Goal: Information Seeking & Learning: Check status

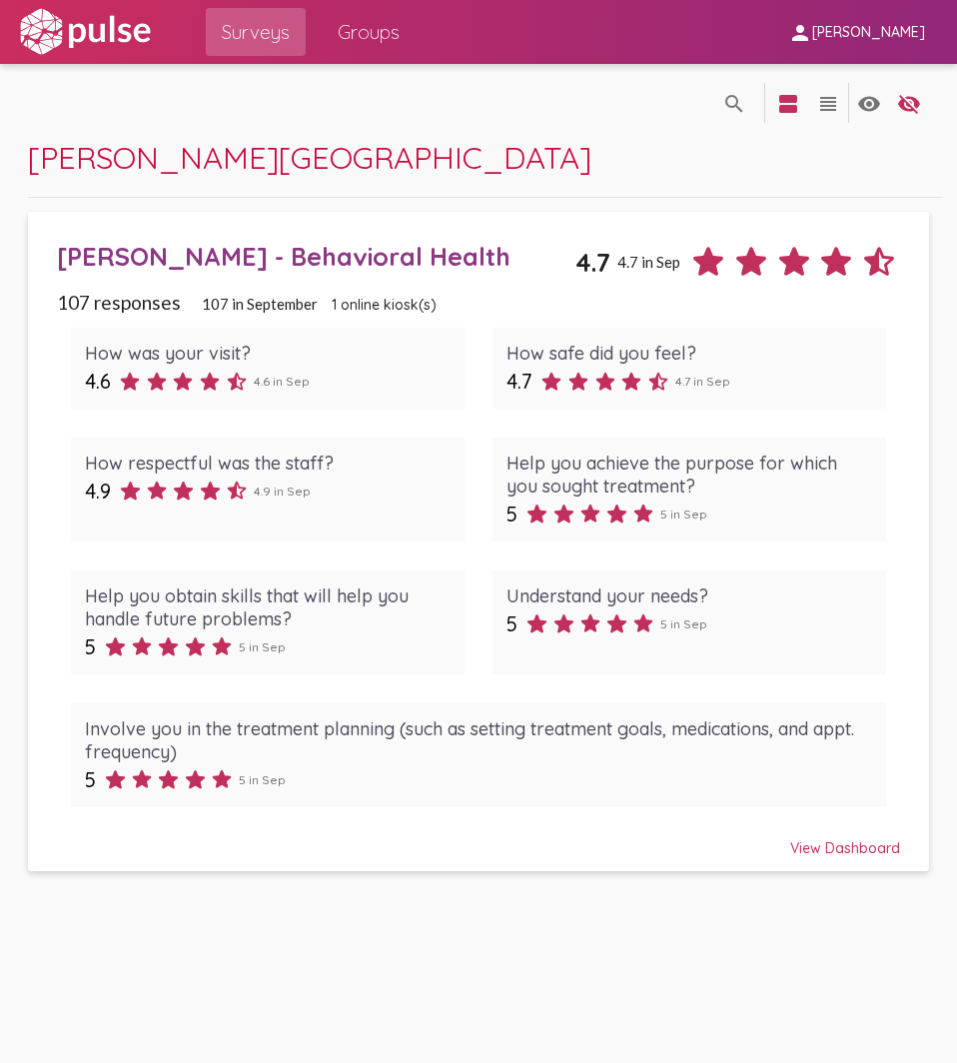
click at [835, 851] on div "View Dashboard" at bounding box center [479, 839] width 844 height 36
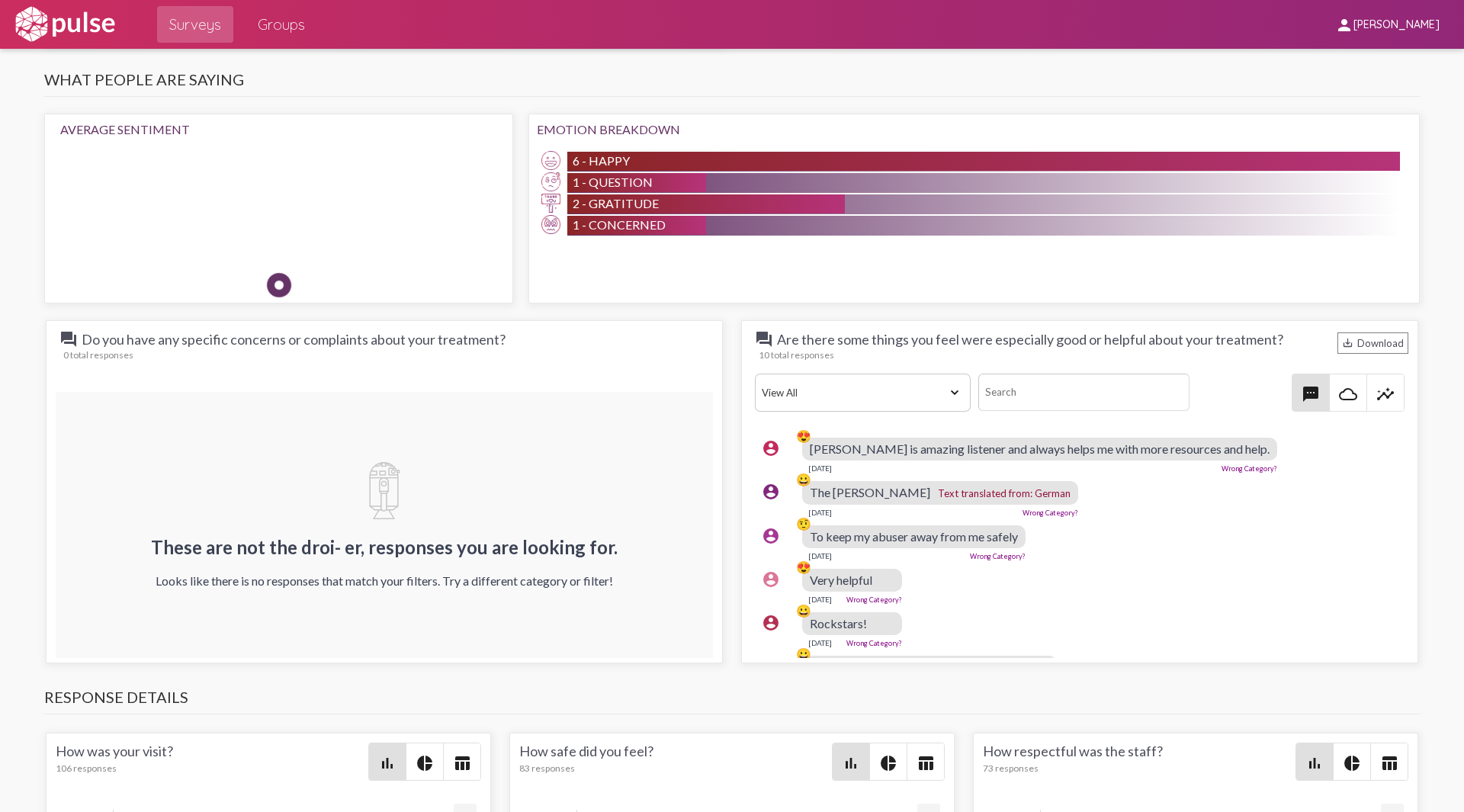
click at [730, 392] on select "View All Positive Neutral Negative Happy Meh Suggestions Angry Disgust Sadness …" at bounding box center [863, 392] width 216 height 38
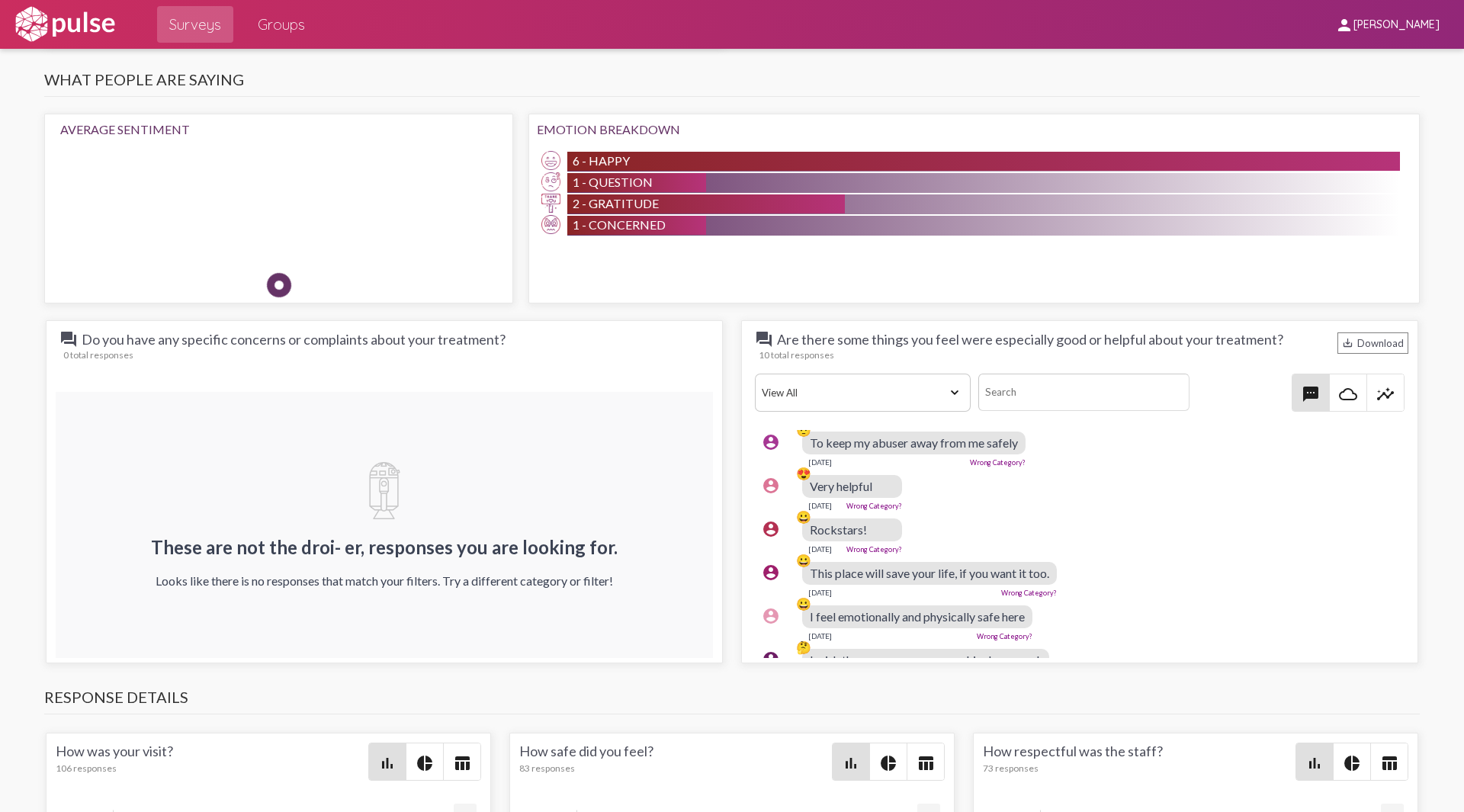
scroll to position [225, 0]
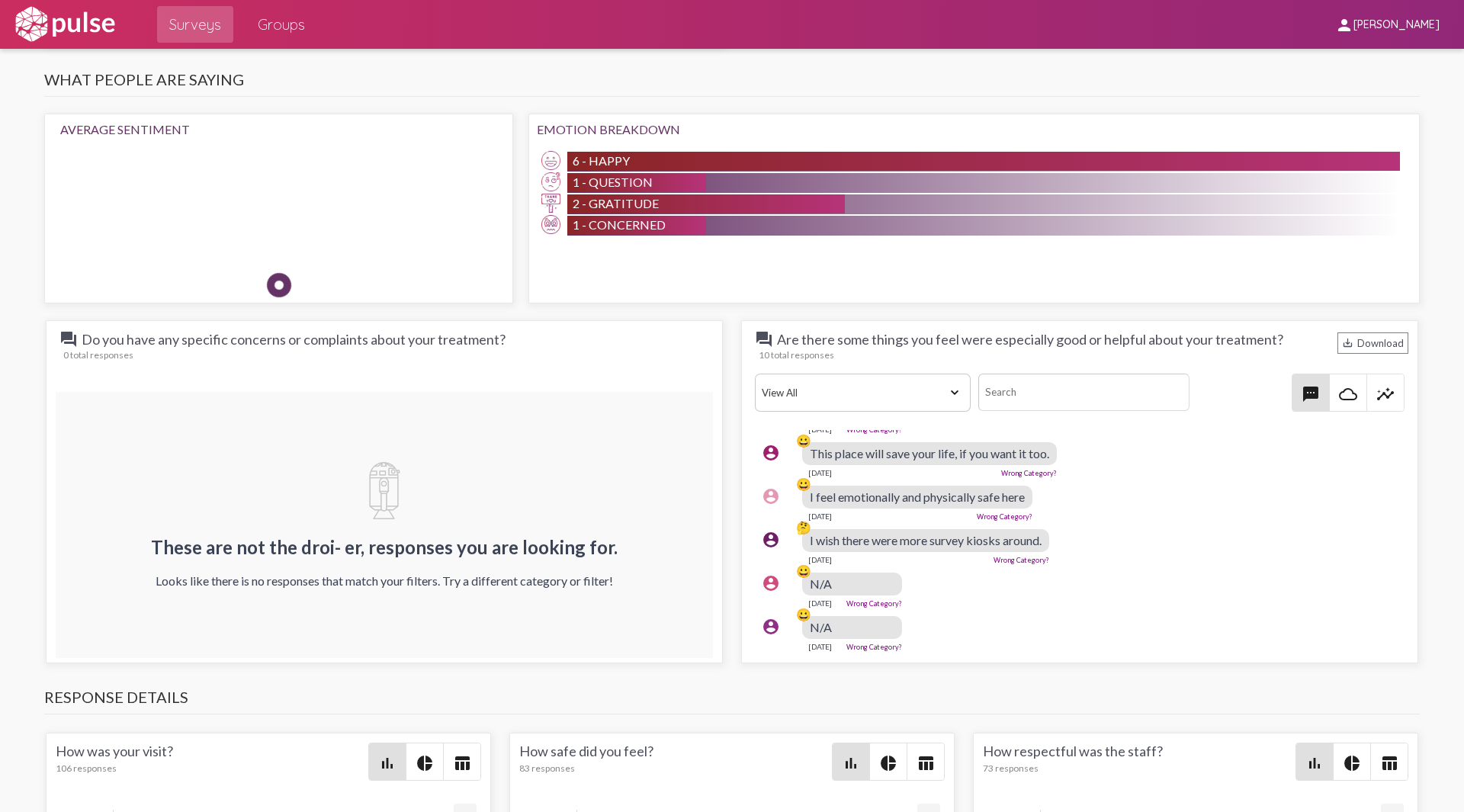
click at [730, 388] on mat-icon "cloud_queue" at bounding box center [1348, 394] width 18 height 18
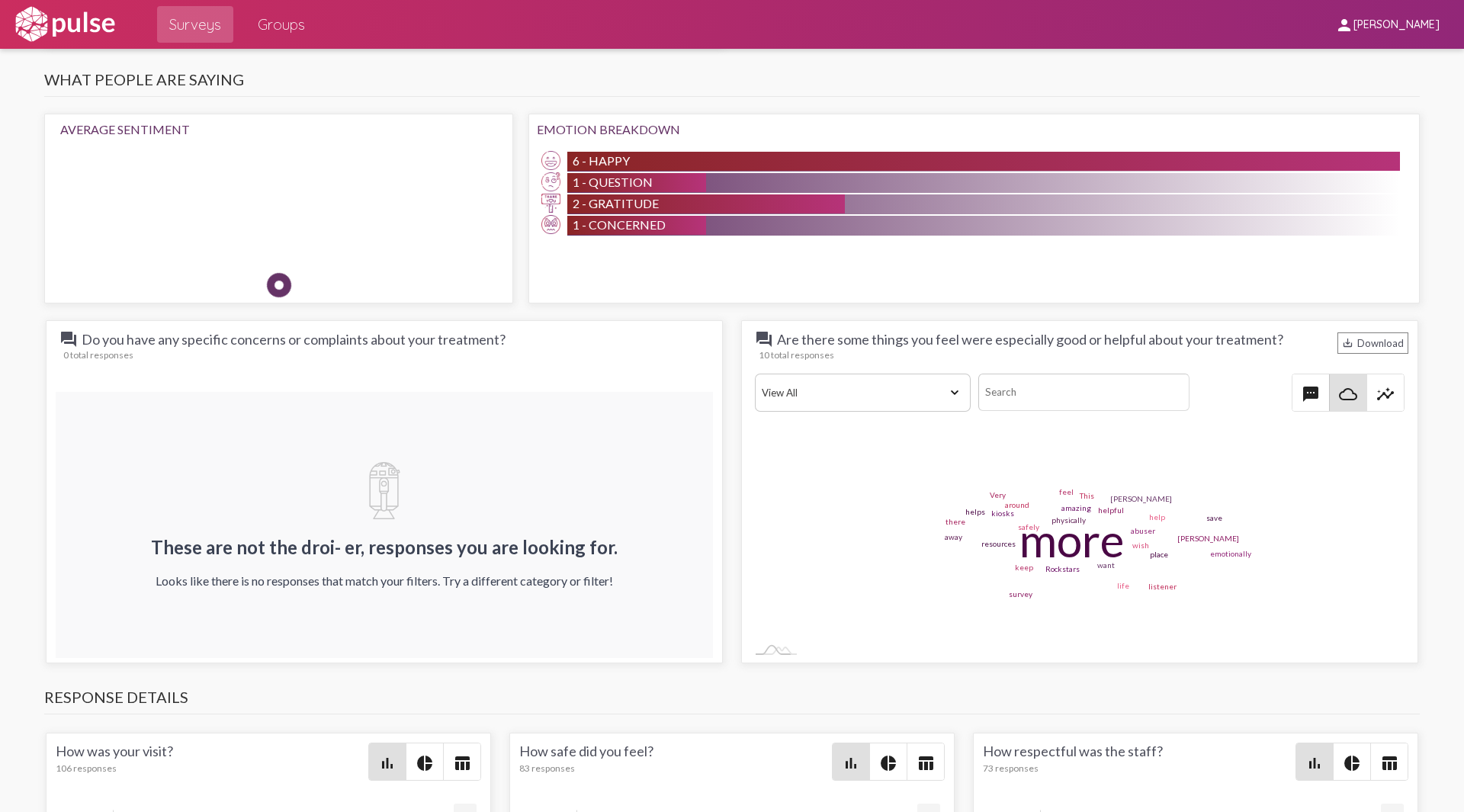
click at [730, 392] on mat-icon "insights" at bounding box center [1385, 394] width 18 height 18
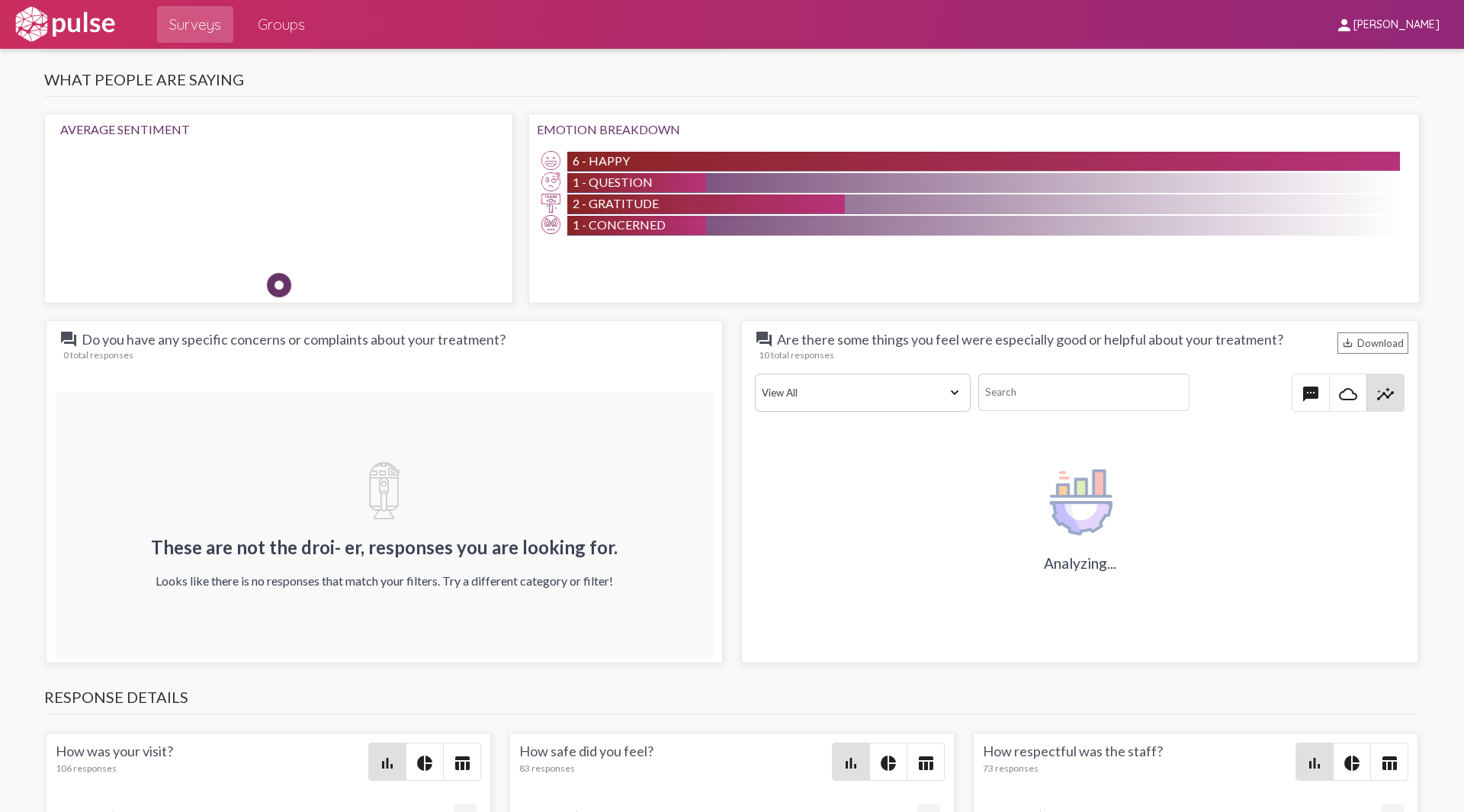
click at [730, 385] on mat-icon "textsms" at bounding box center [1311, 394] width 18 height 18
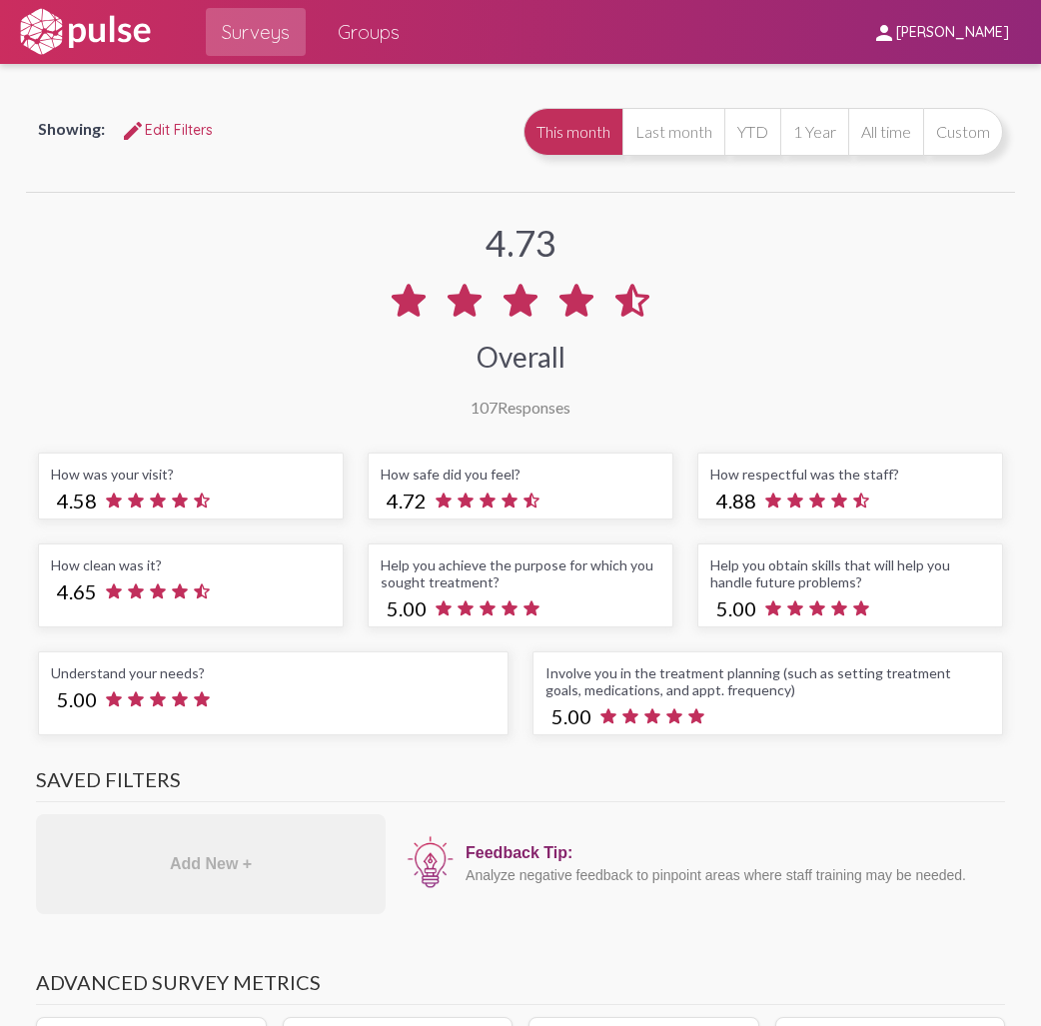
scroll to position [0, 0]
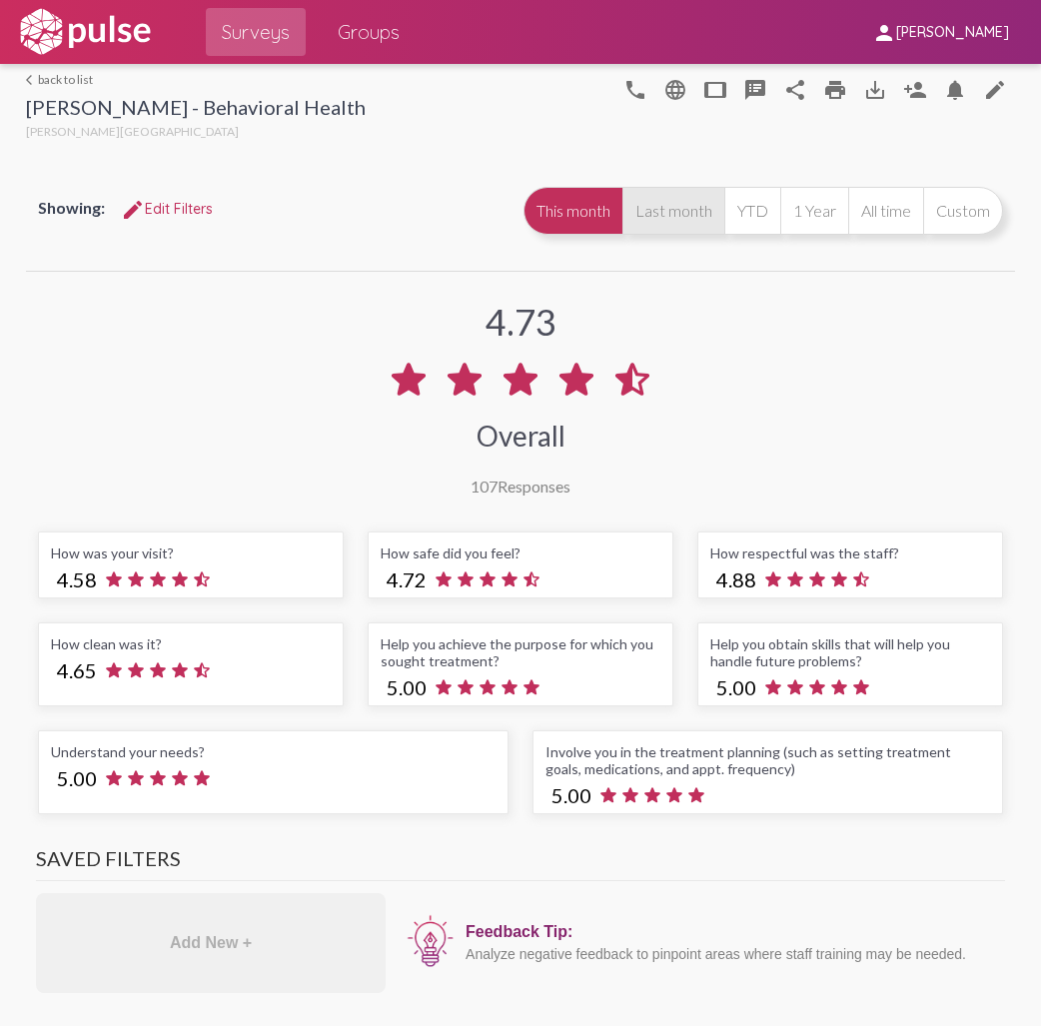
click at [638, 232] on button "Last month" at bounding box center [673, 211] width 102 height 48
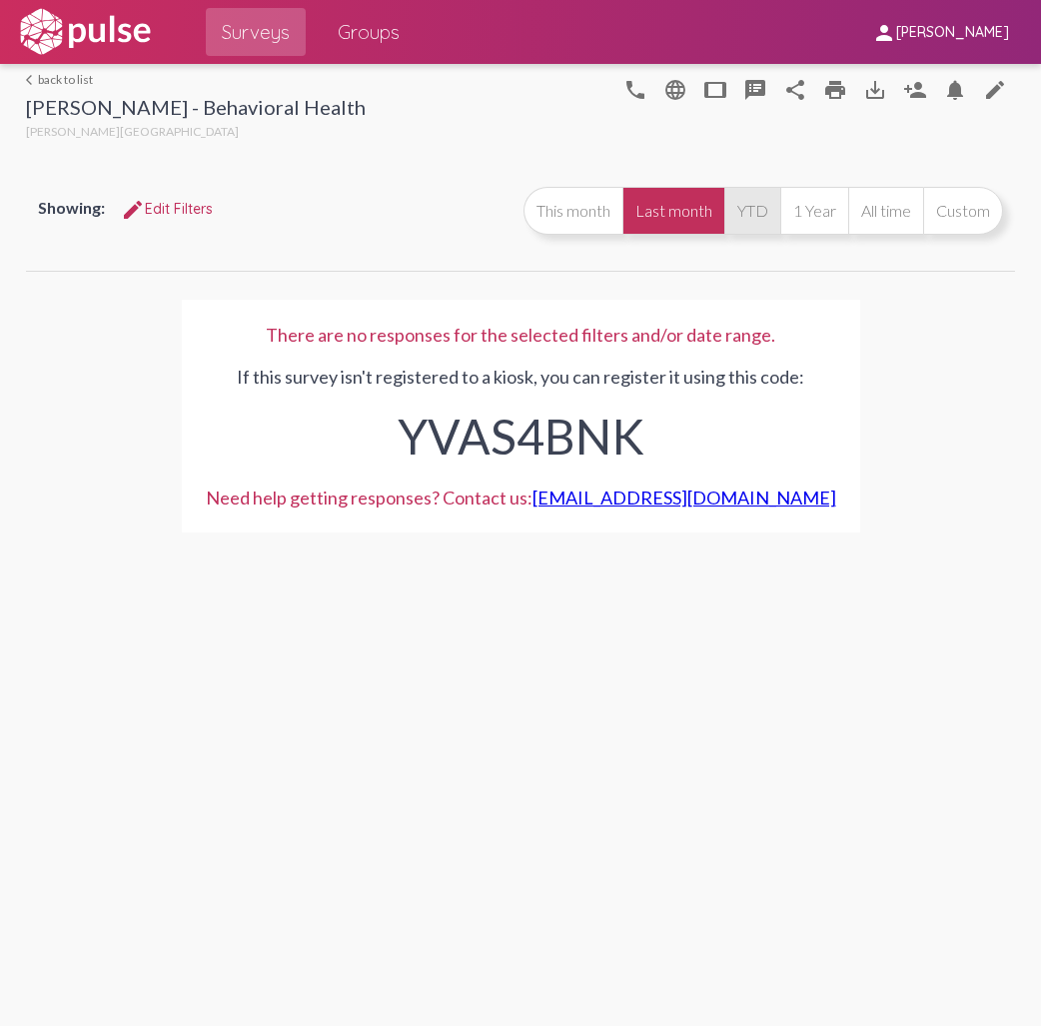
click at [743, 215] on button "YTD" at bounding box center [752, 211] width 56 height 48
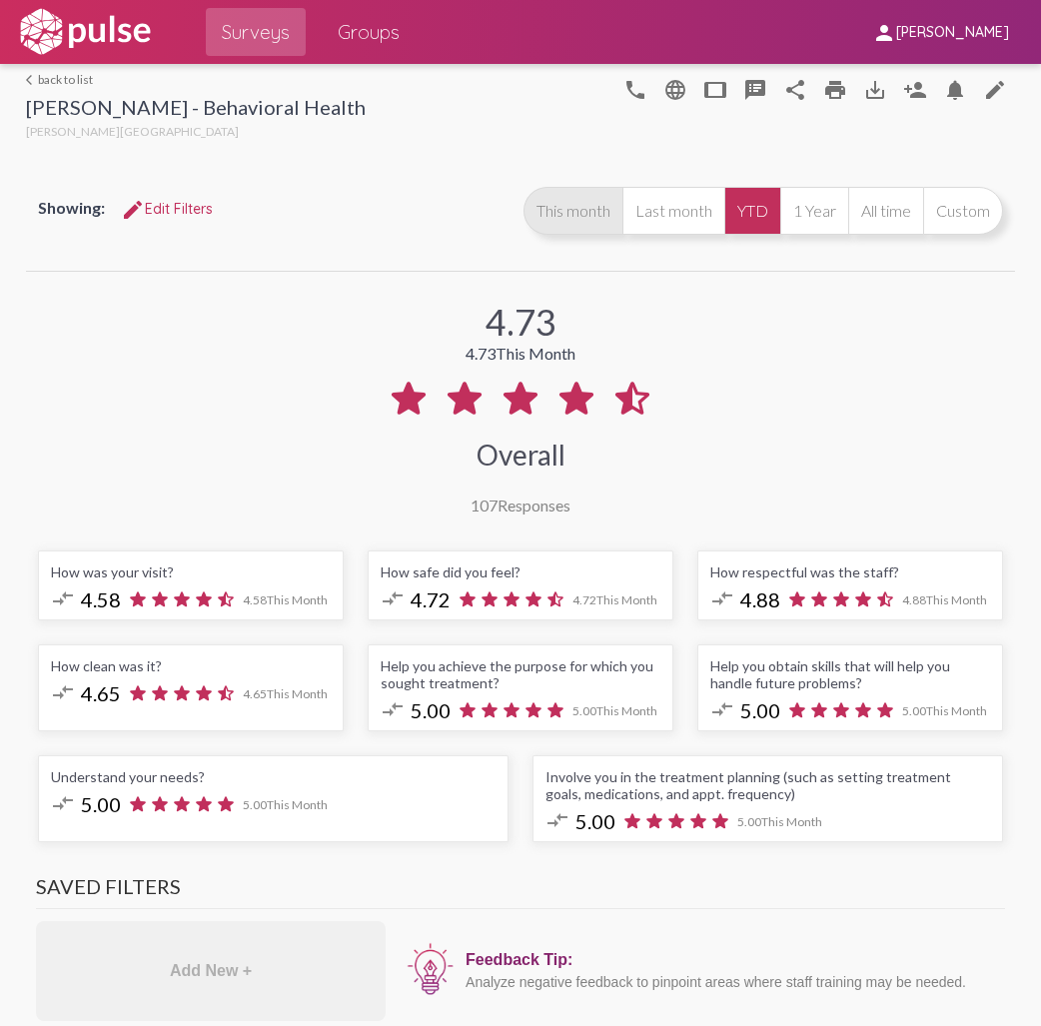
click at [572, 221] on button "This month" at bounding box center [572, 211] width 99 height 48
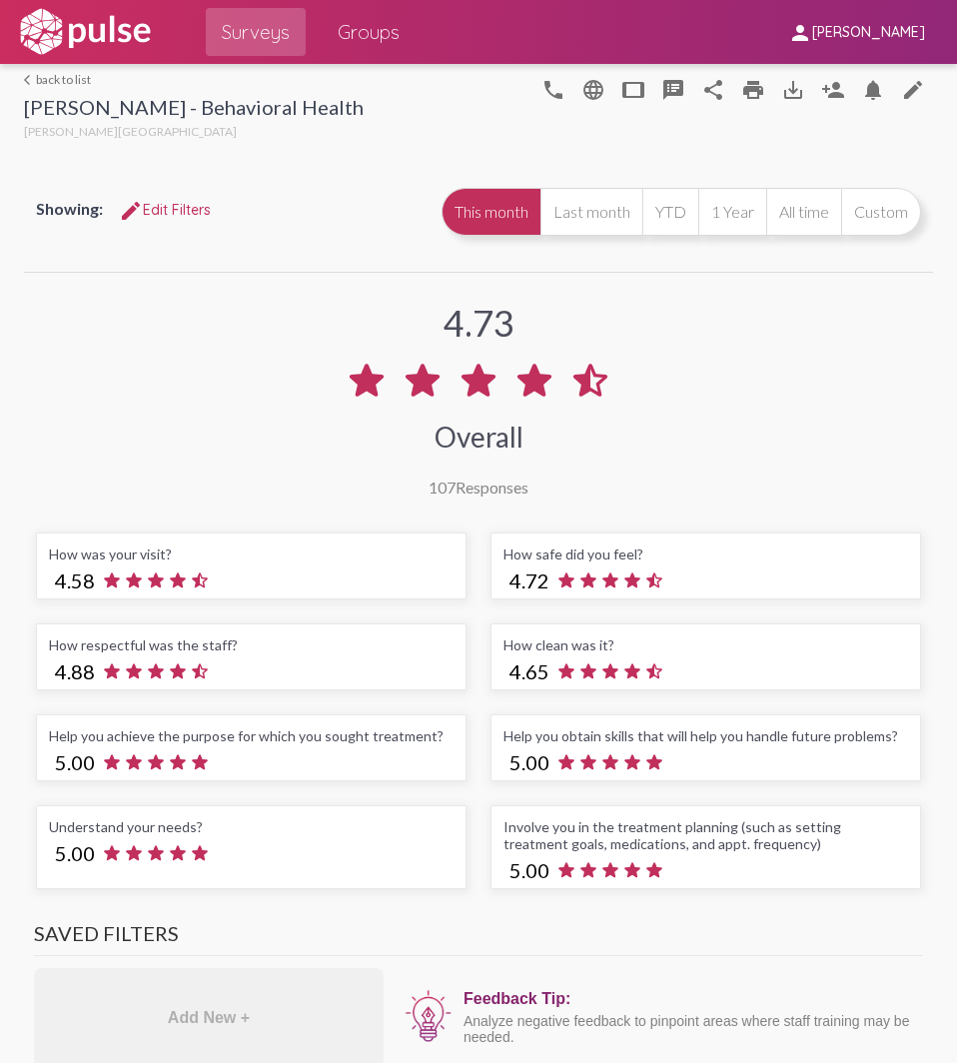
click at [370, 18] on span "Groups" at bounding box center [369, 32] width 62 height 36
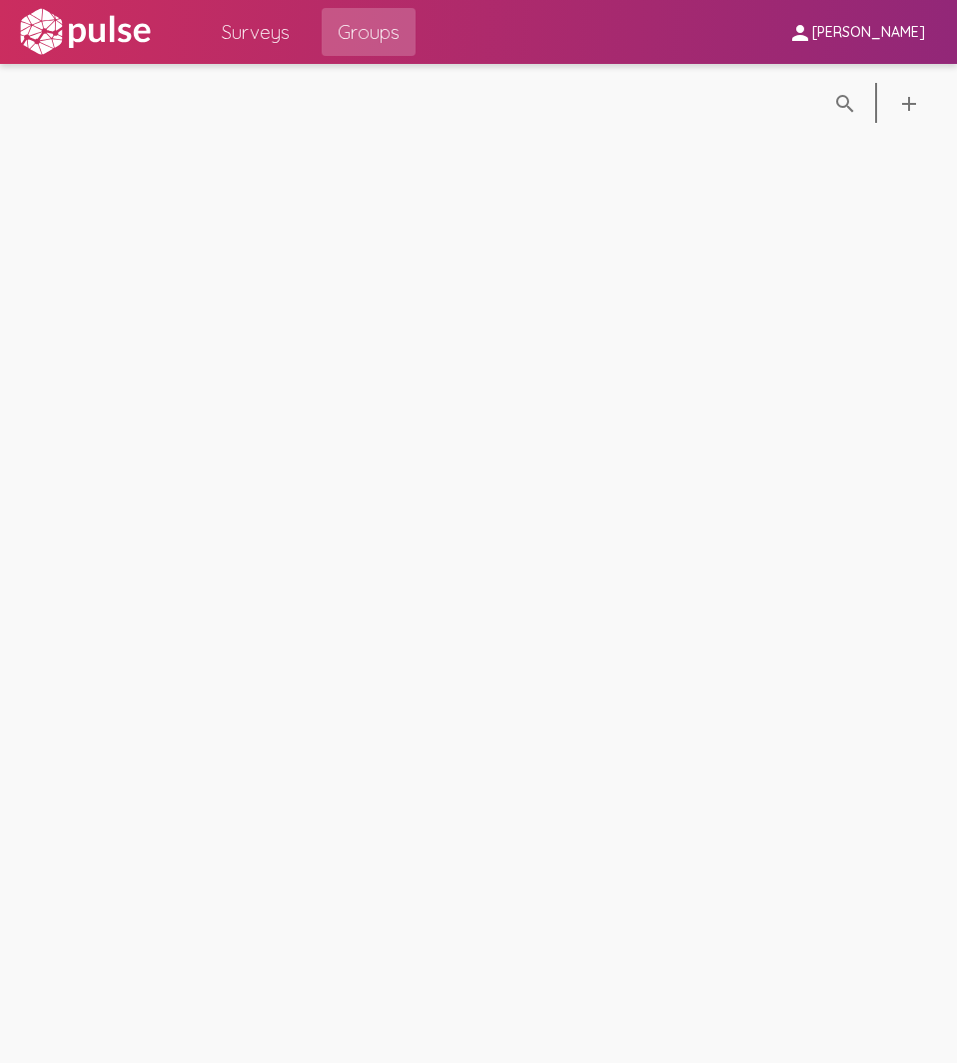
click at [505, 280] on div "search_off search add" at bounding box center [478, 563] width 957 height 999
click at [222, 30] on span "Surveys" at bounding box center [256, 32] width 68 height 36
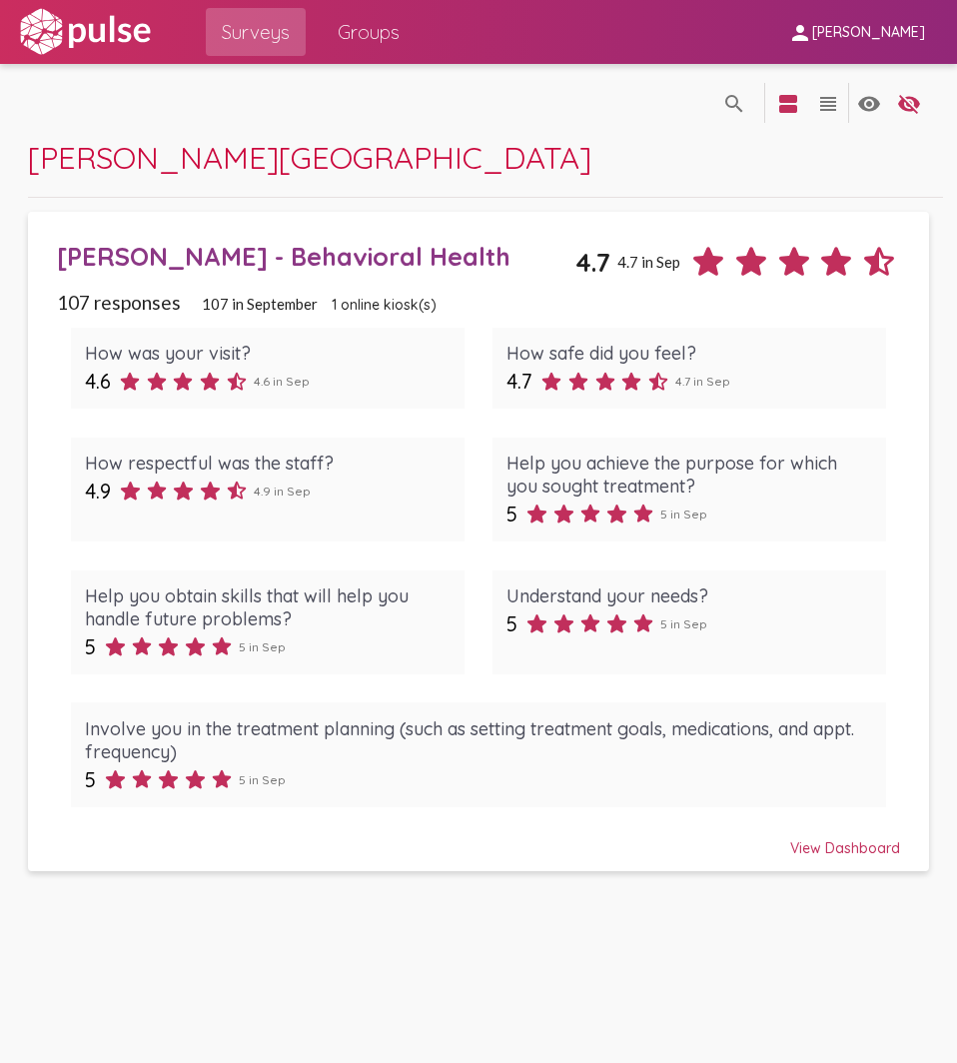
click at [352, 15] on span "Groups" at bounding box center [369, 32] width 62 height 36
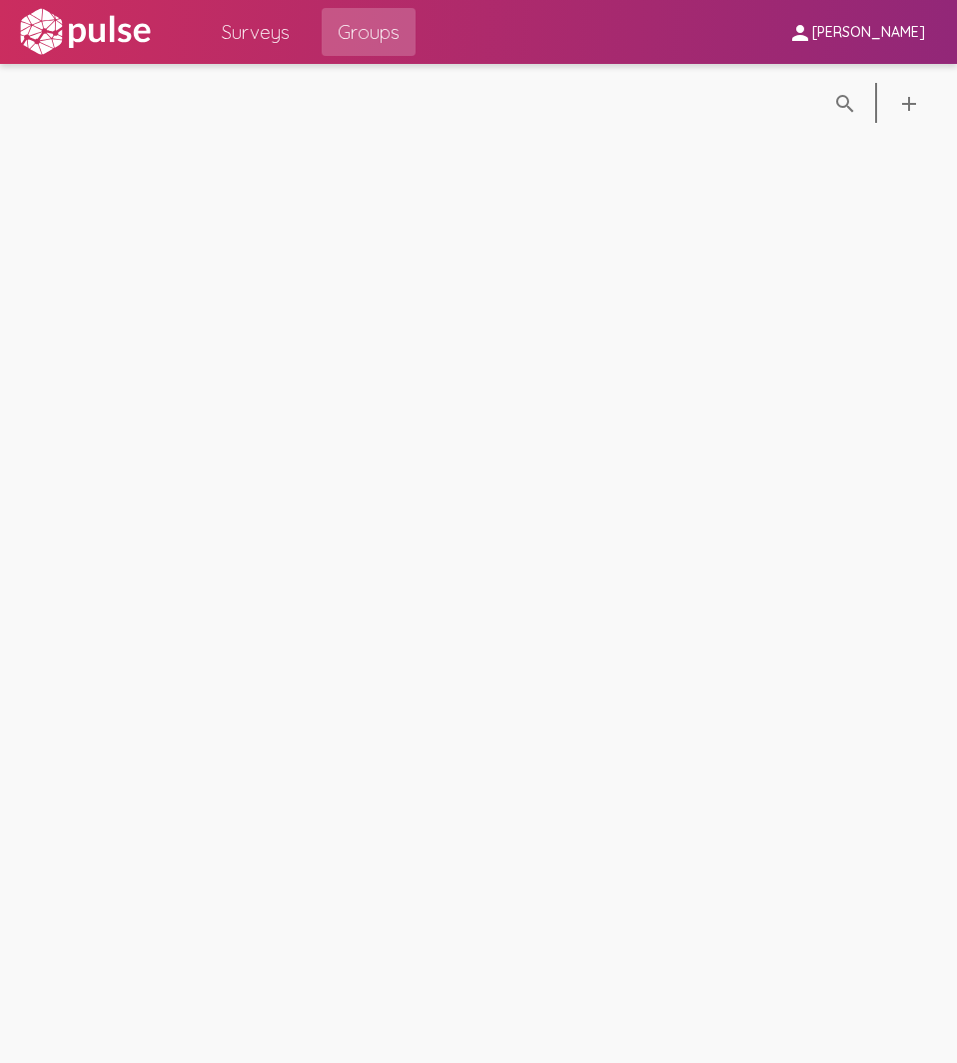
click at [268, 22] on span "Surveys" at bounding box center [256, 32] width 68 height 36
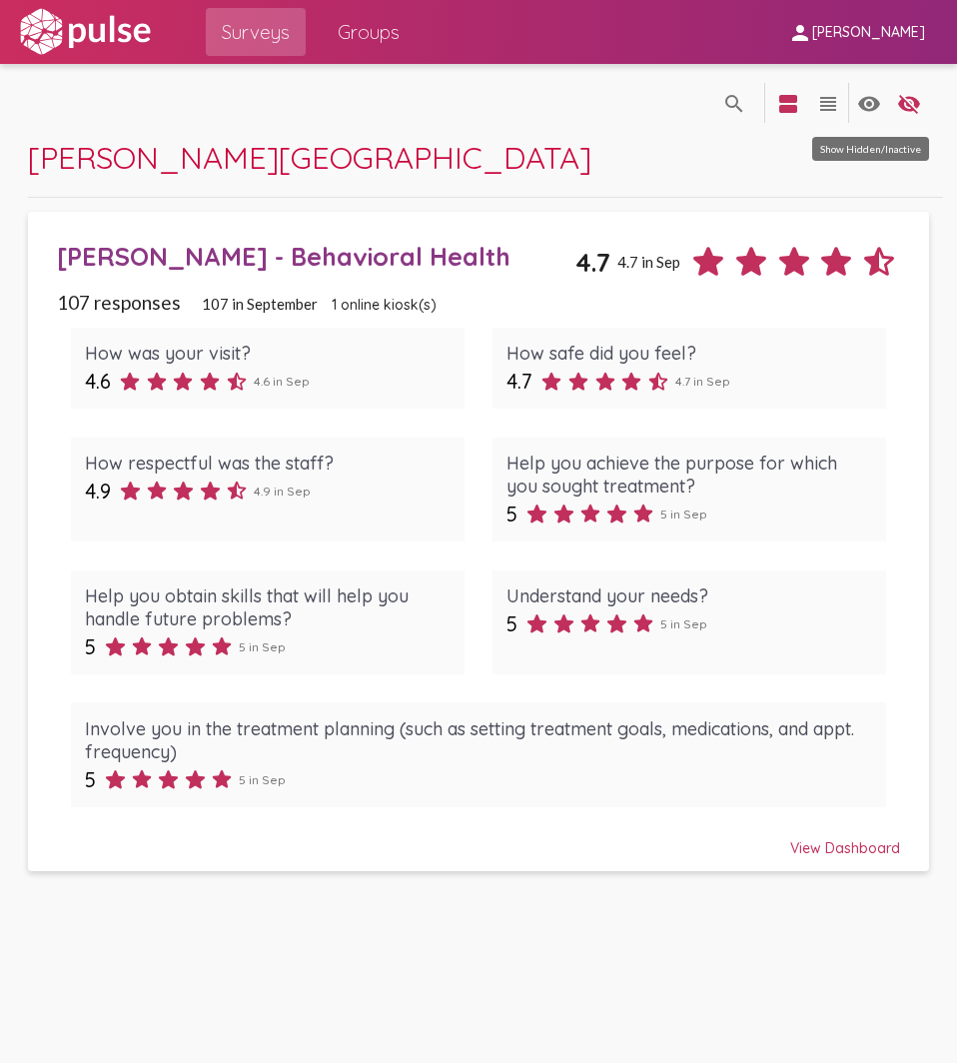
click at [871, 96] on mat-icon "visibility" at bounding box center [869, 104] width 24 height 24
click at [872, 96] on mat-icon "visibility" at bounding box center [869, 104] width 24 height 24
click at [907, 101] on mat-icon "visibility_off" at bounding box center [909, 104] width 24 height 24
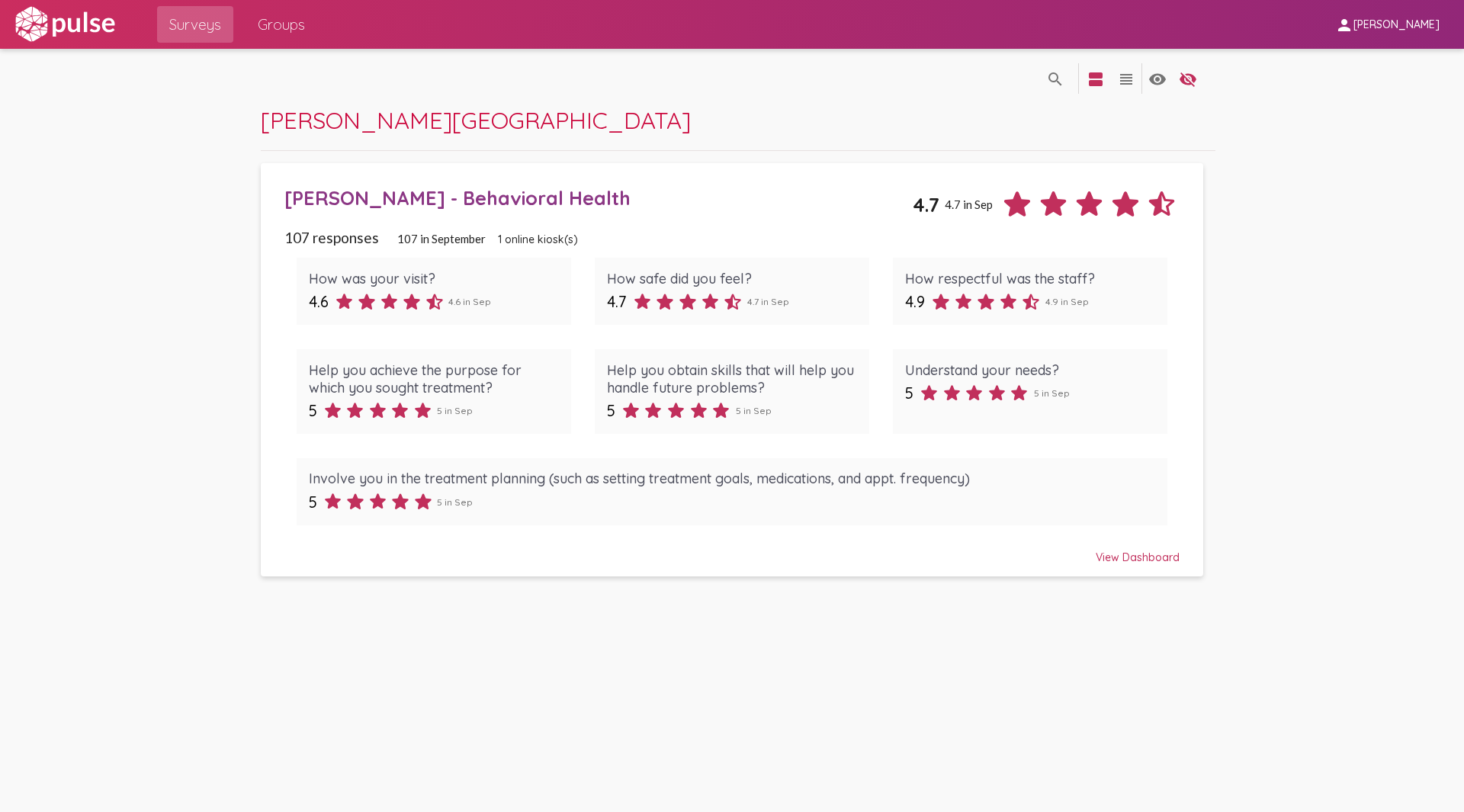
click at [730, 450] on div "How was your visit? 4.6 4.6 in Sep How safe did you feel? 4.7 4.7 in Sep How re…" at bounding box center [732, 392] width 895 height 292
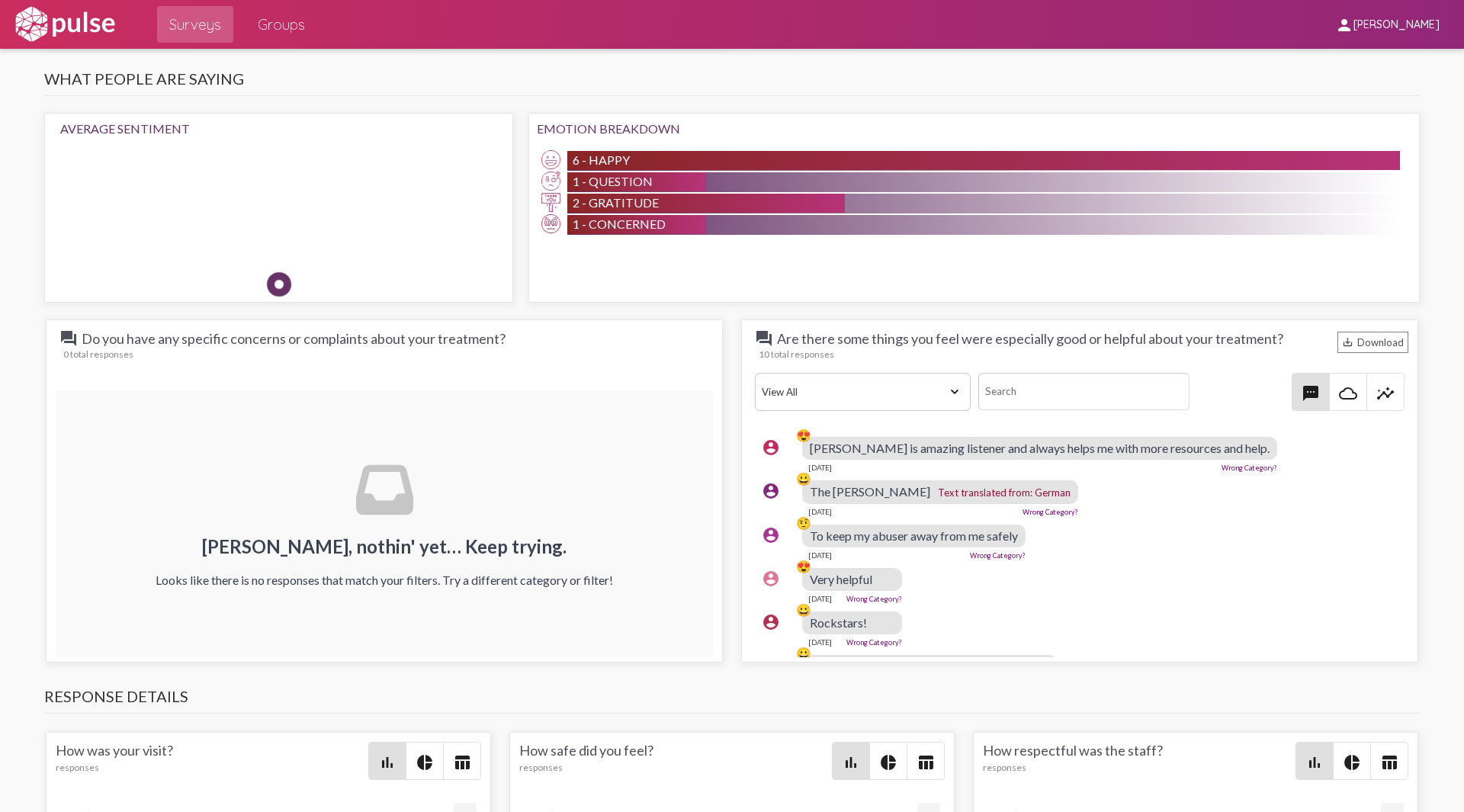
scroll to position [1372, 0]
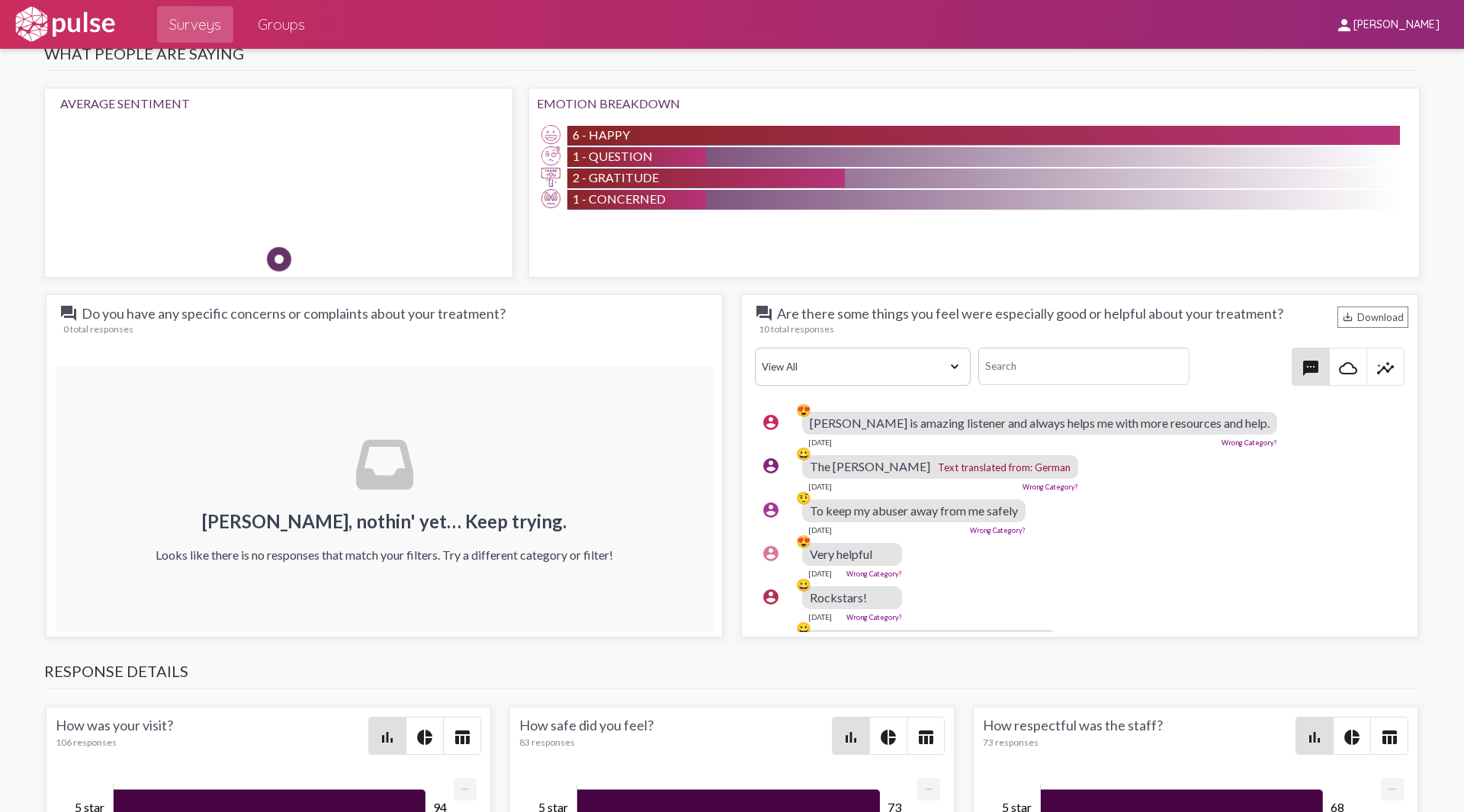
click at [730, 473] on div "The hobbs Text translated from: German" at bounding box center [940, 466] width 276 height 24
click at [730, 467] on span "Text translated from: German" at bounding box center [1004, 467] width 133 height 12
click at [730, 463] on div "The hobbs Text translated from: German" at bounding box center [940, 466] width 276 height 24
click at [730, 466] on span "The hobbs" at bounding box center [870, 466] width 121 height 14
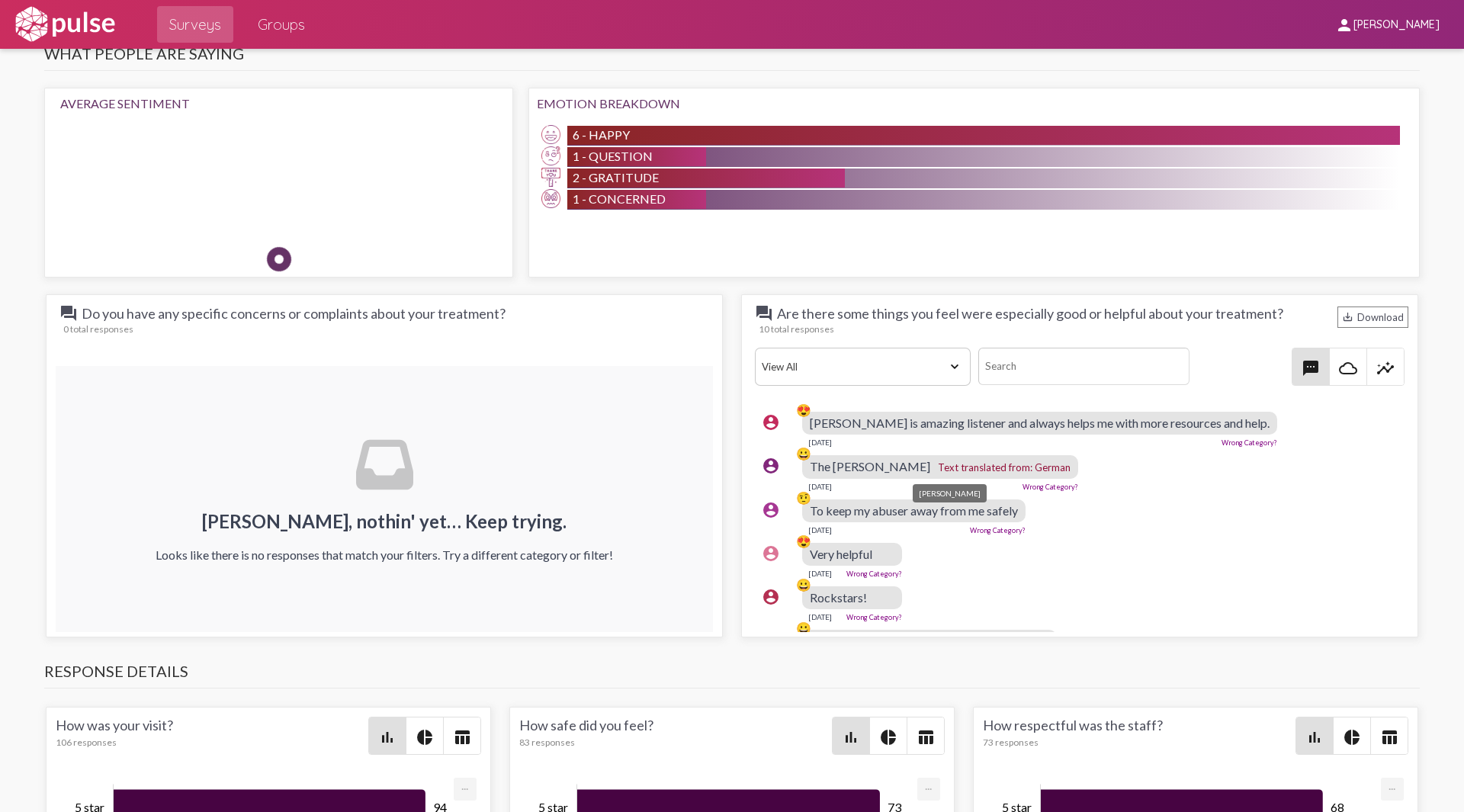
click at [730, 465] on span "Text translated from: German" at bounding box center [1004, 467] width 133 height 12
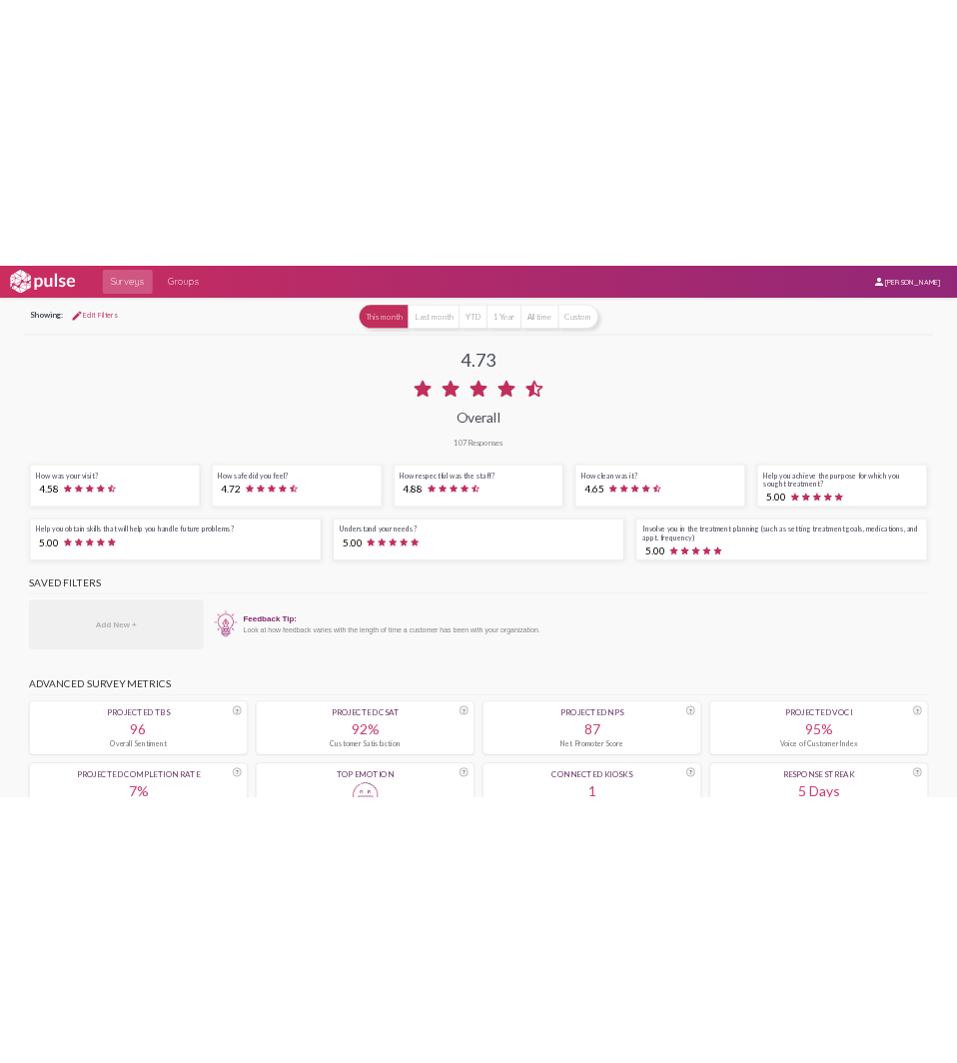
scroll to position [0, 0]
